Goal: Information Seeking & Learning: Learn about a topic

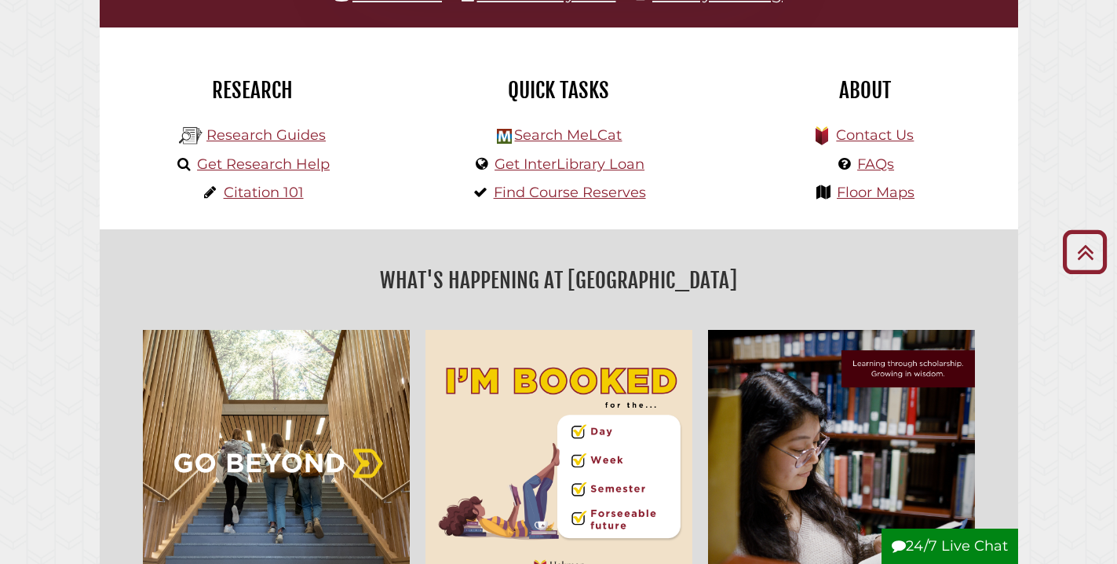
scroll to position [192, 0]
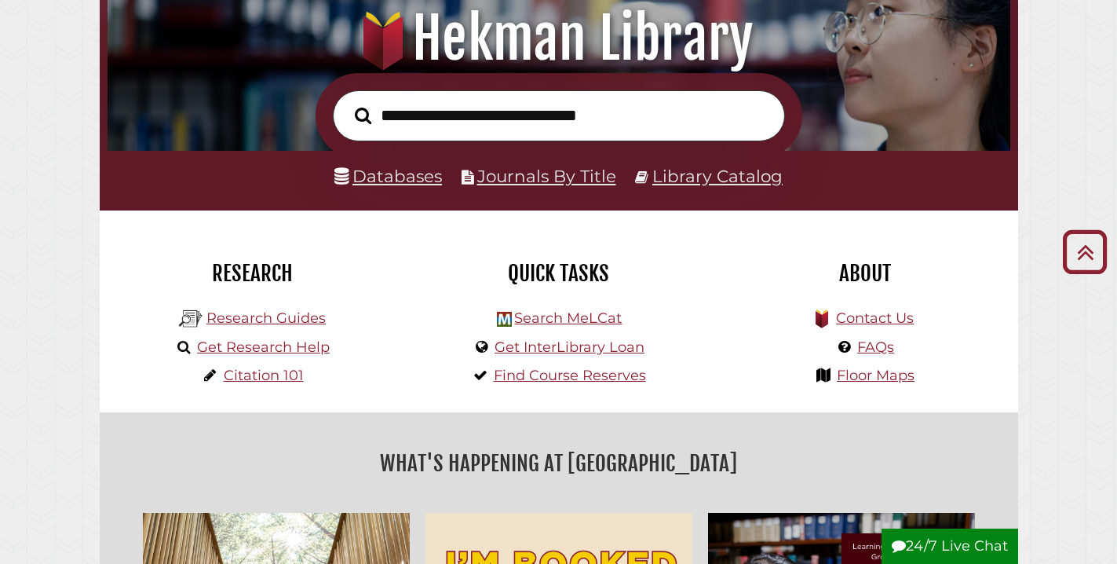
click at [400, 177] on link "Databases" at bounding box center [389, 176] width 108 height 20
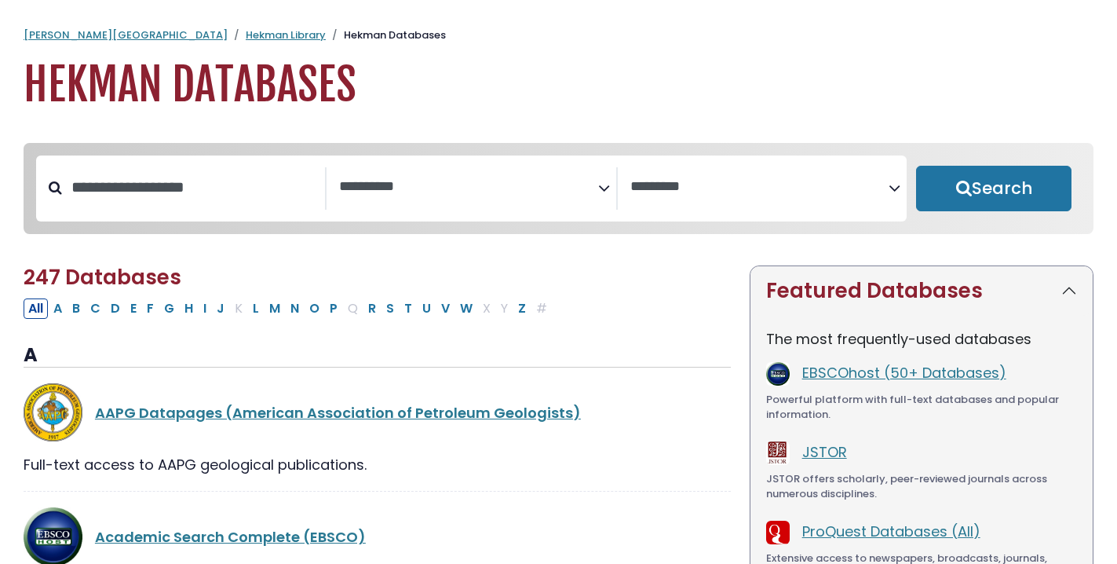
select select "Database Subject Filter"
select select "Database Vendors Filter"
click at [254, 189] on input "Search database by title or keyword" at bounding box center [193, 187] width 263 height 26
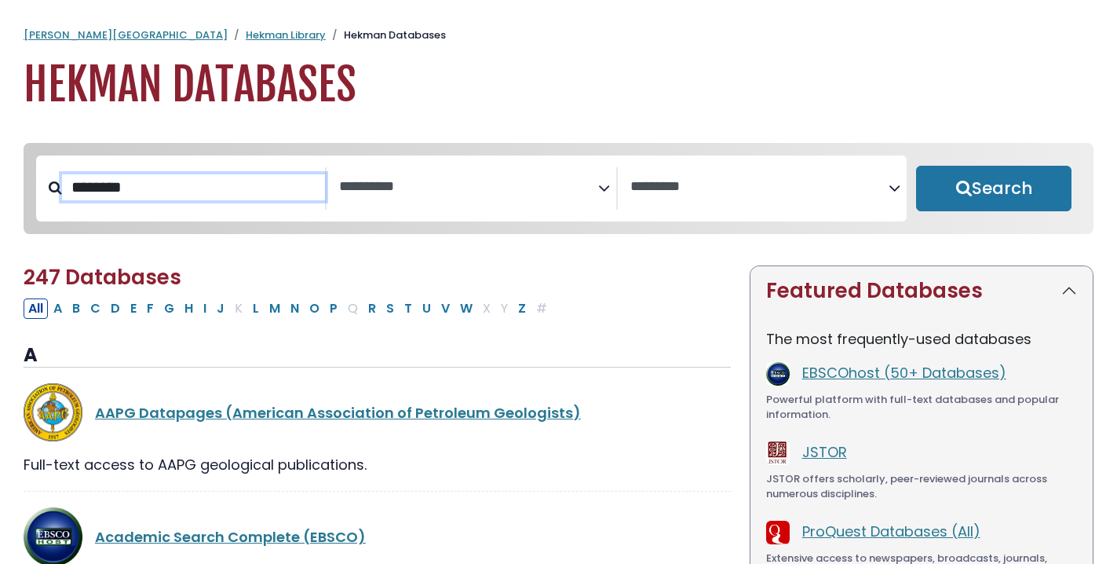
type input "********"
click at [994, 189] on button "Search" at bounding box center [993, 189] width 155 height 46
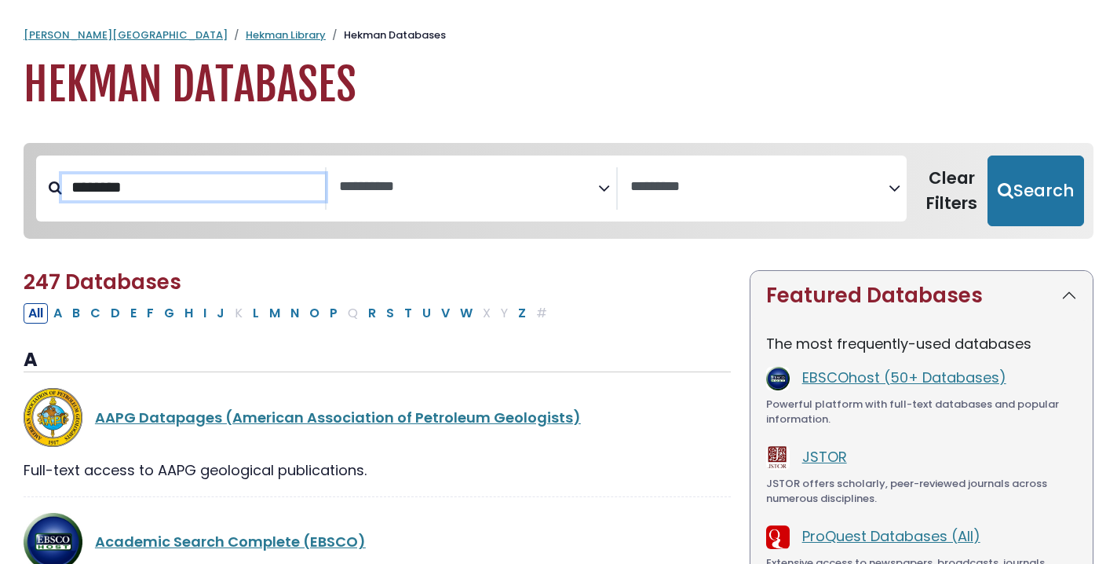
select select "Database Subject Filter"
select select "Database Vendors Filter"
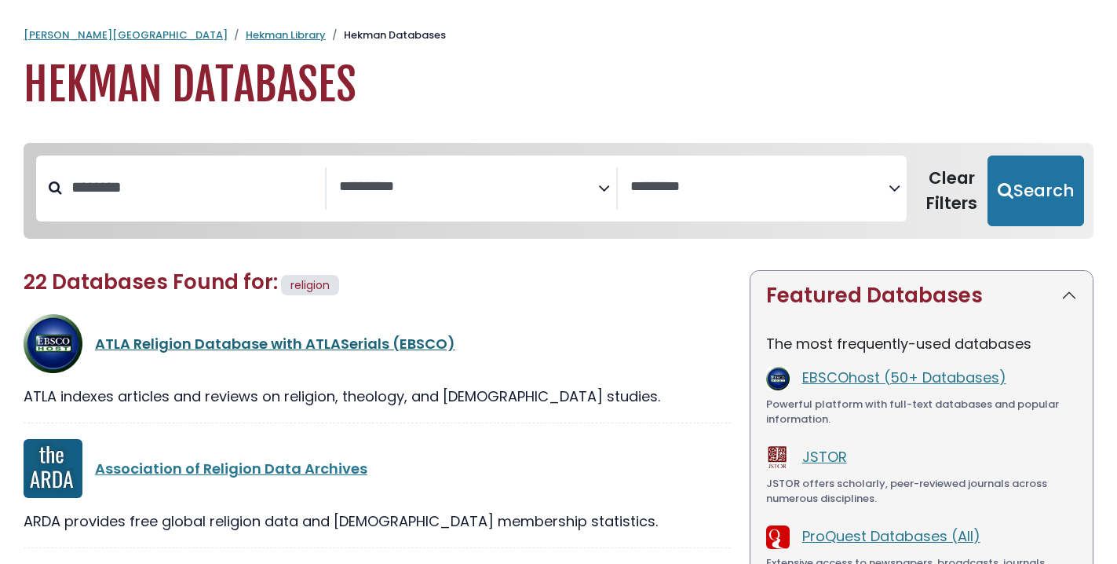
click at [176, 338] on link "ATLA Religion Database with ATLASerials (EBSCO)" at bounding box center [275, 344] width 360 height 20
